Goal: Transaction & Acquisition: Purchase product/service

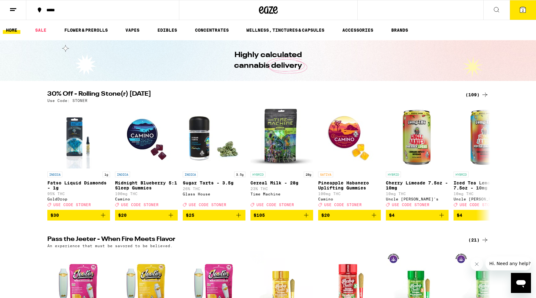
click at [13, 7] on icon at bounding box center [13, 10] width 8 height 8
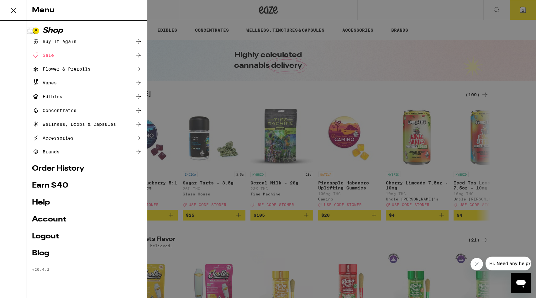
click at [60, 39] on div "Buy It Again" at bounding box center [54, 42] width 44 height 8
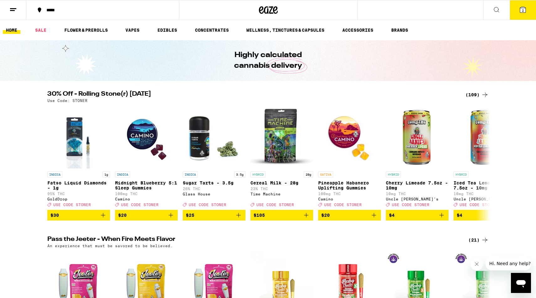
click at [10, 8] on icon at bounding box center [13, 10] width 8 height 8
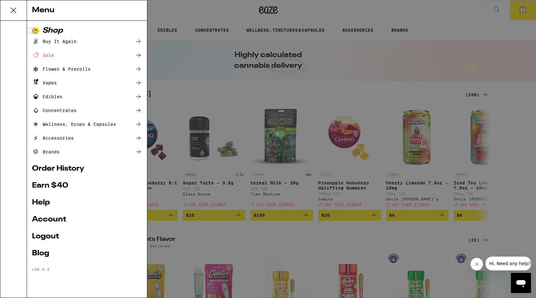
click at [46, 41] on div "Buy It Again" at bounding box center [54, 42] width 44 height 8
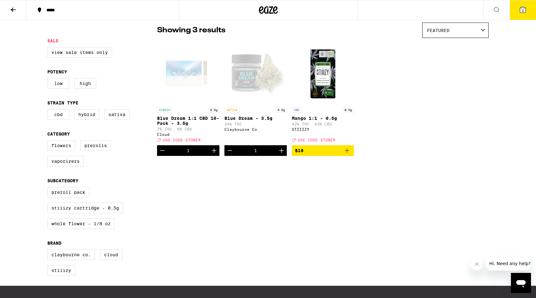
scroll to position [50, 0]
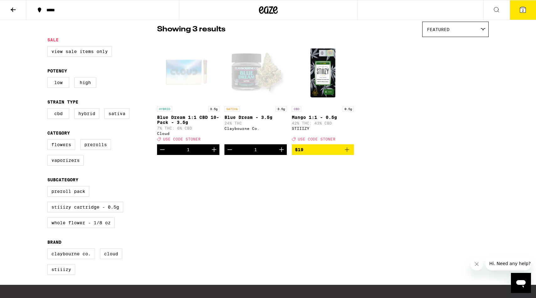
click at [323, 82] on img "Open page for Mango 1:1 - 0.5g from STIIIZY" at bounding box center [323, 71] width 62 height 63
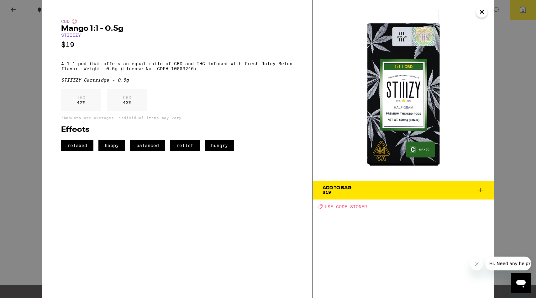
click at [349, 187] on div "Add To Bag" at bounding box center [336, 187] width 29 height 4
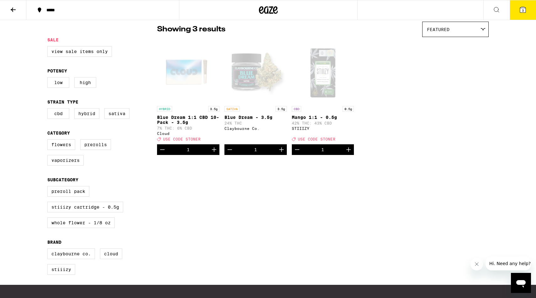
click at [501, 12] on button at bounding box center [496, 10] width 26 height 20
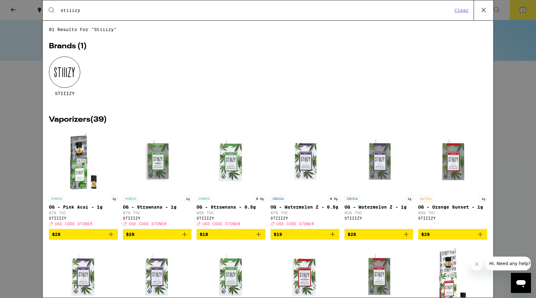
type input "stiiizy"
click at [65, 77] on div at bounding box center [64, 71] width 31 height 31
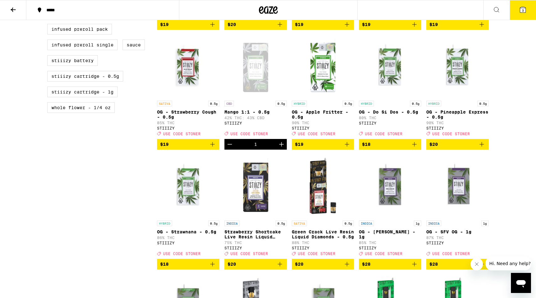
scroll to position [408, 0]
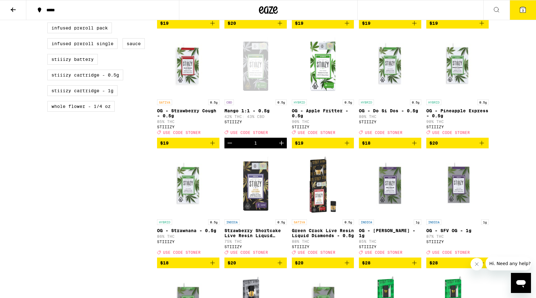
click at [250, 78] on div "Open page for Mango 1:1 - 0.5g from STIIIZY" at bounding box center [255, 65] width 62 height 63
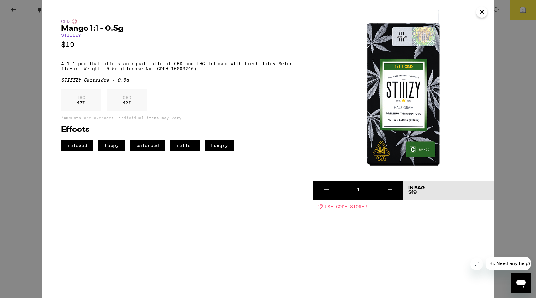
click at [18, 36] on div "CBD Mango 1:1 - 0.5g STIIIZY $19 A 1:1 pod that offers an equal ratio of CBD an…" at bounding box center [268, 149] width 536 height 298
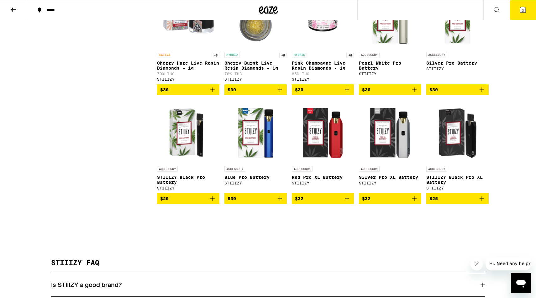
scroll to position [1836, 0]
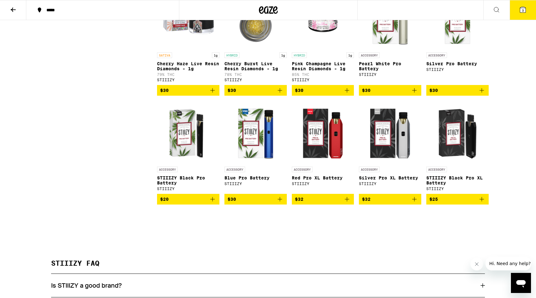
click at [211, 203] on icon "Add to bag" at bounding box center [213, 199] width 8 height 8
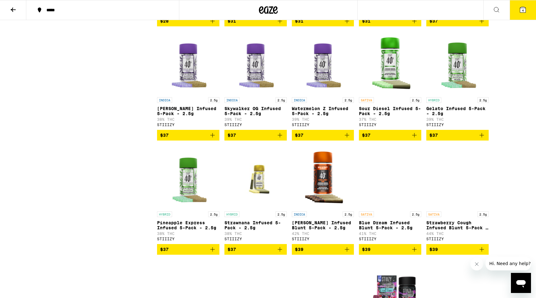
scroll to position [1335, 0]
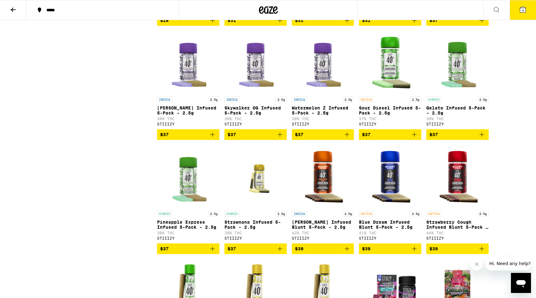
click at [415, 138] on icon "Add to bag" at bounding box center [414, 135] width 8 height 8
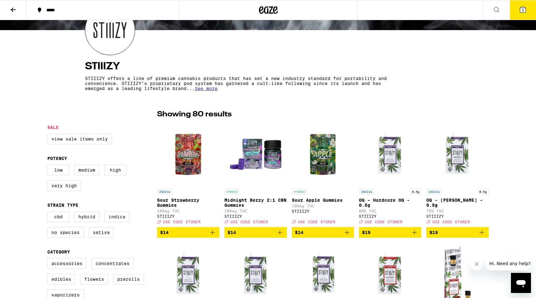
scroll to position [53, 0]
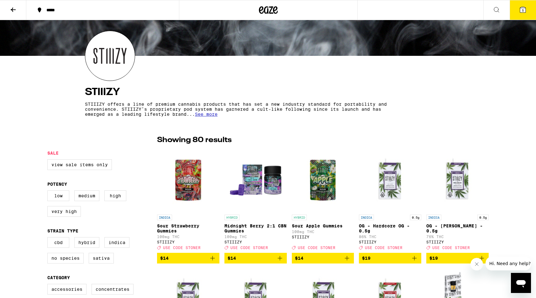
click at [522, 11] on span "5" at bounding box center [523, 10] width 2 height 4
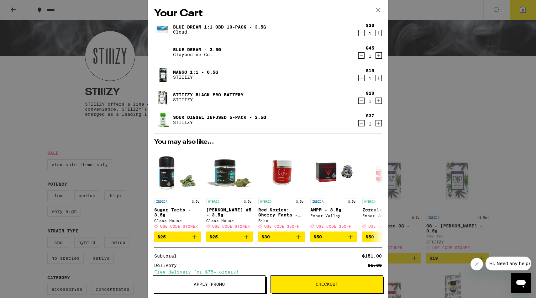
click at [356, 55] on div "Blue Dream - 3.5g Claybourne Co." at bounding box center [255, 52] width 203 height 18
click at [363, 58] on icon "Decrement" at bounding box center [361, 56] width 6 height 8
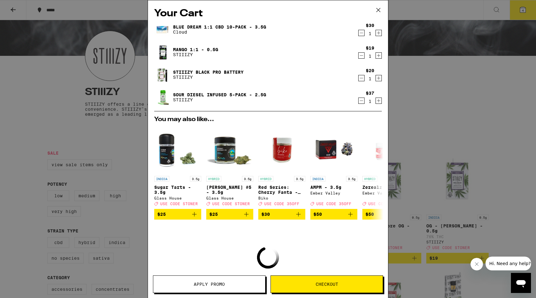
click at [358, 32] on button "Decrement" at bounding box center [361, 33] width 6 height 6
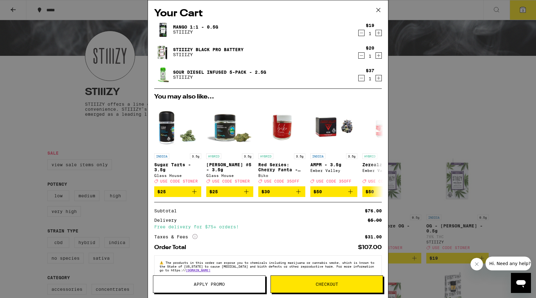
click at [377, 31] on icon "Increment" at bounding box center [379, 33] width 6 height 8
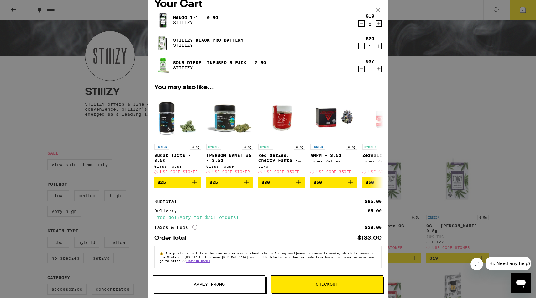
scroll to position [14, 0]
click at [315, 286] on span "Checkout" at bounding box center [326, 284] width 23 height 4
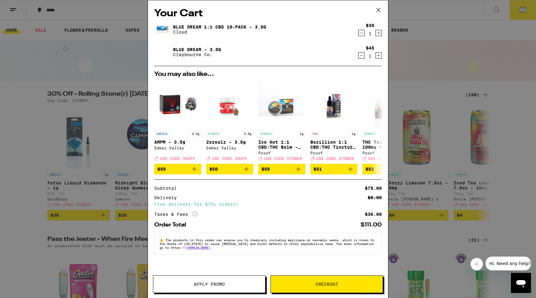
click at [377, 7] on icon at bounding box center [377, 9] width 9 height 9
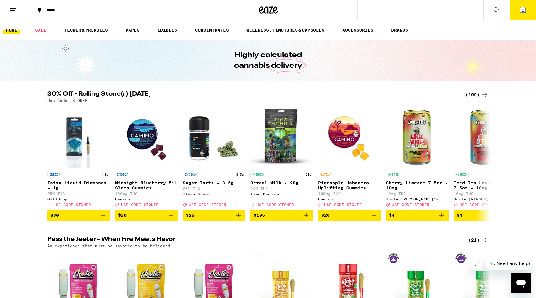
click at [507, 10] on button at bounding box center [496, 10] width 26 height 20
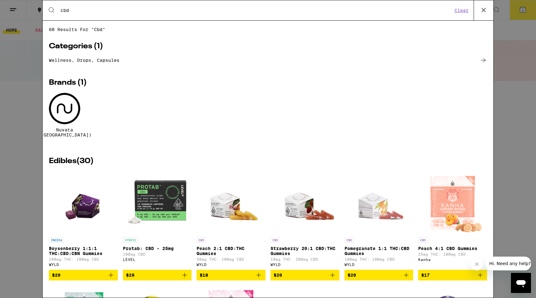
type input "cbd"
click at [482, 14] on icon at bounding box center [483, 9] width 9 height 9
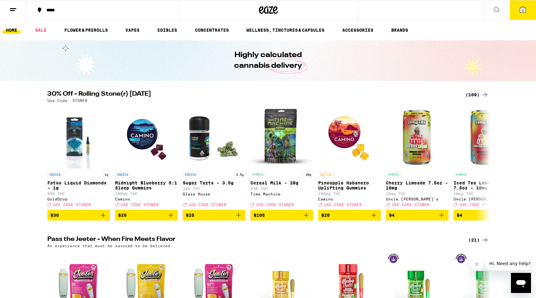
click at [491, 12] on button at bounding box center [496, 10] width 26 height 20
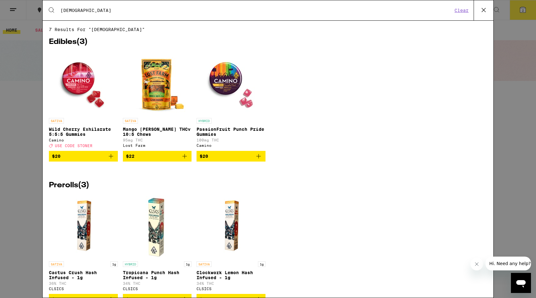
click at [125, 9] on input "[DEMOGRAPHIC_DATA]" at bounding box center [256, 11] width 392 height 6
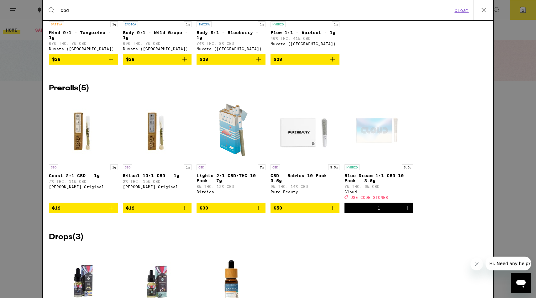
scroll to position [908, 0]
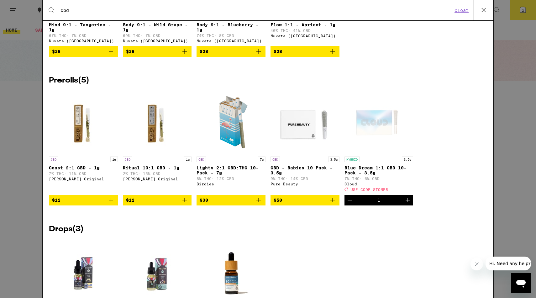
type input "cbd"
